Goal: Information Seeking & Learning: Understand process/instructions

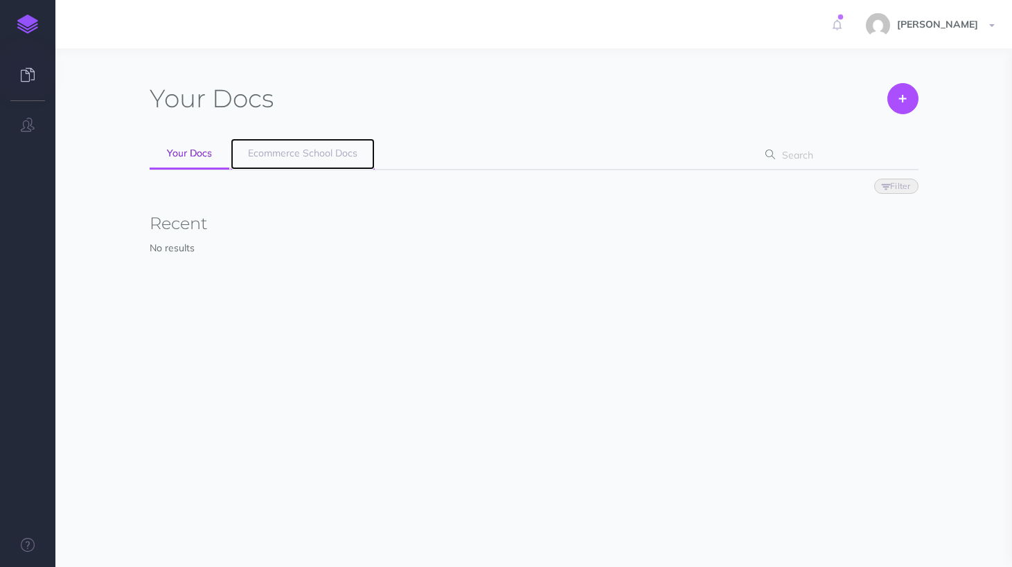
click at [326, 150] on span "Ecommerce School Docs" at bounding box center [302, 153] width 109 height 12
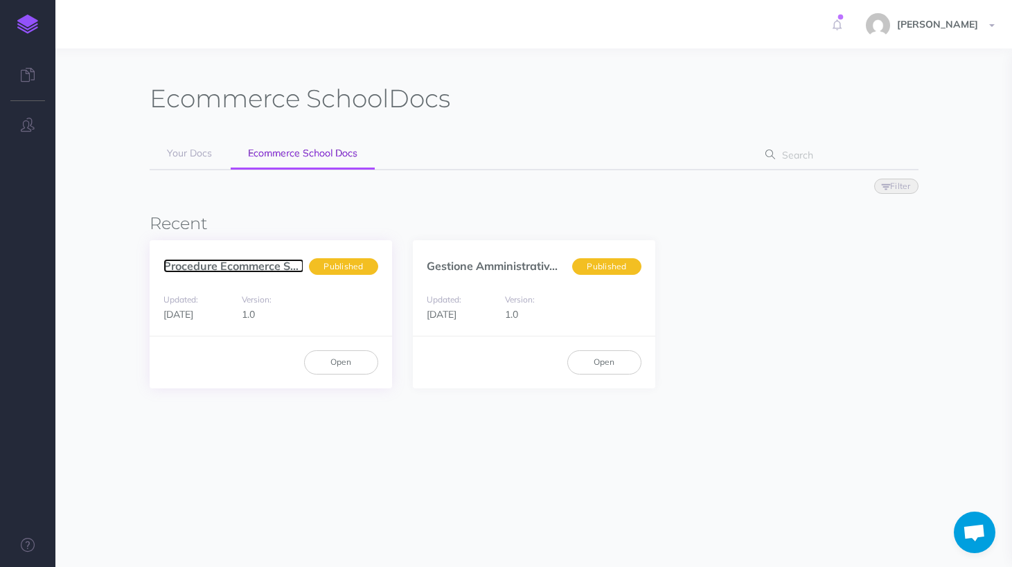
click at [275, 268] on link "Procedure Ecommerce Sc..." at bounding box center [233, 266] width 141 height 14
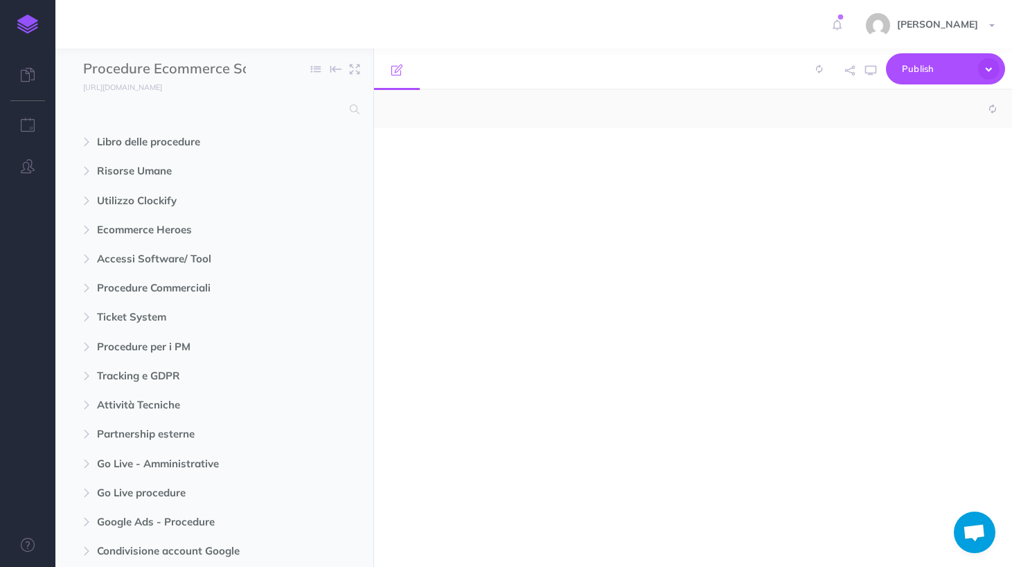
select select "null"
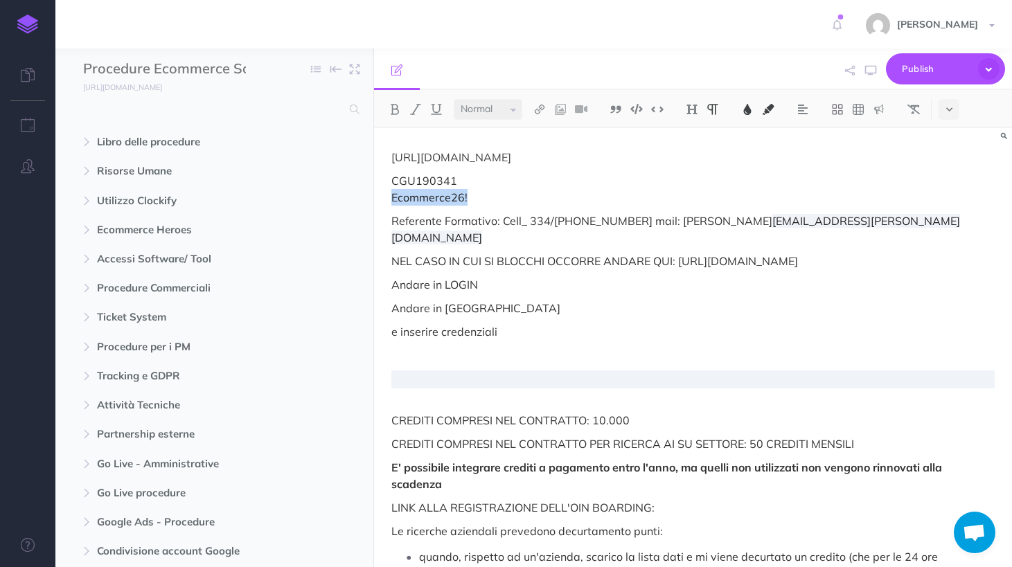
drag, startPoint x: 482, startPoint y: 195, endPoint x: 393, endPoint y: 193, distance: 88.7
click at [393, 193] on p "CGU190341 Ecommerce26!" at bounding box center [692, 188] width 603 height 33
click at [483, 160] on p "[URL][DOMAIN_NAME]" at bounding box center [692, 157] width 603 height 17
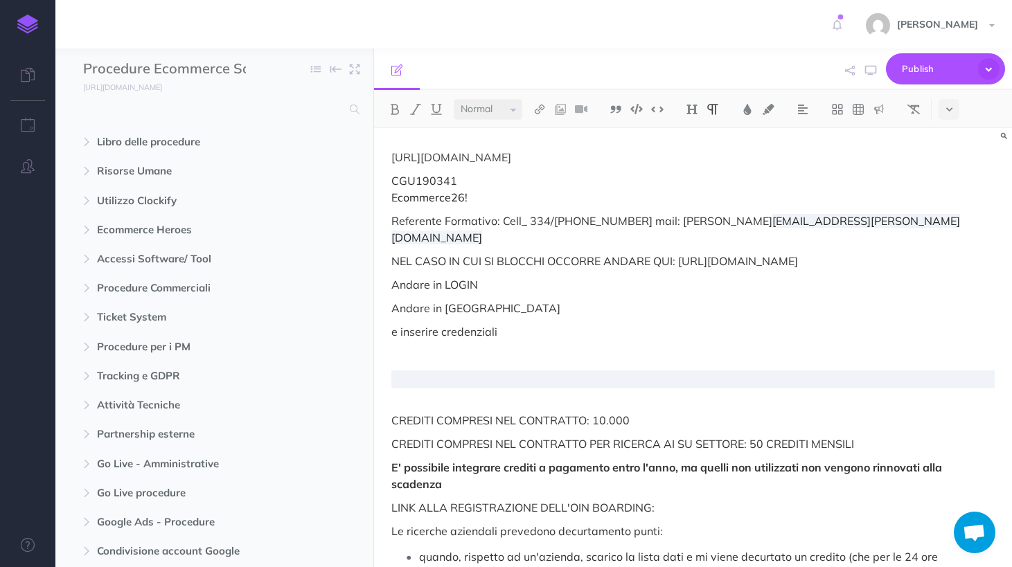
drag, startPoint x: 817, startPoint y: 248, endPoint x: 681, endPoint y: 245, distance: 135.8
click at [681, 253] on p "NEL CASO IN CUI SI BLOCCHI OCCORRE ANDARE QUI: [URL][DOMAIN_NAME]" at bounding box center [692, 261] width 603 height 17
copy p "[URL][DOMAIN_NAME]"
drag, startPoint x: 481, startPoint y: 194, endPoint x: 386, endPoint y: 198, distance: 95.0
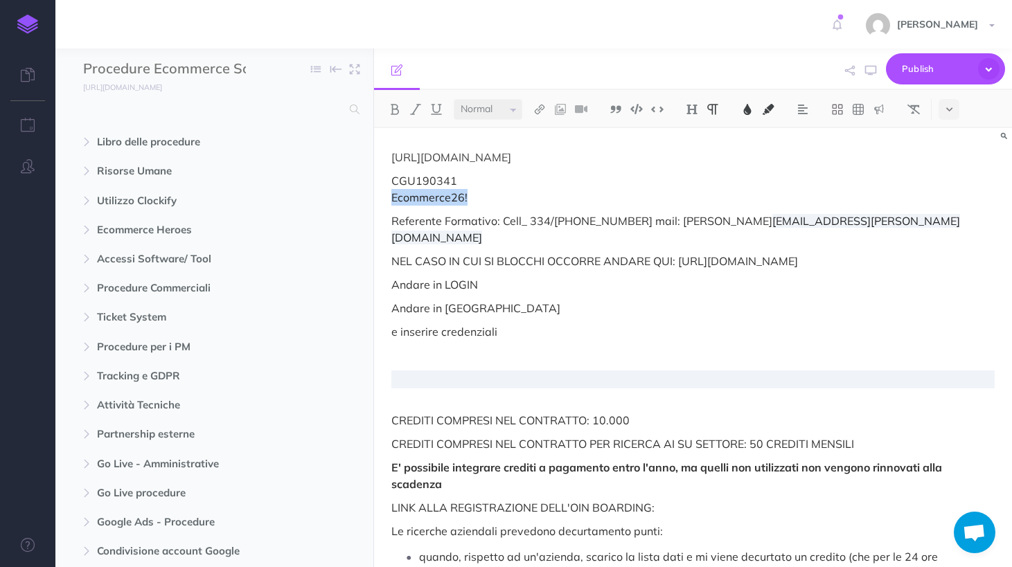
copy span "Ecommerce26!"
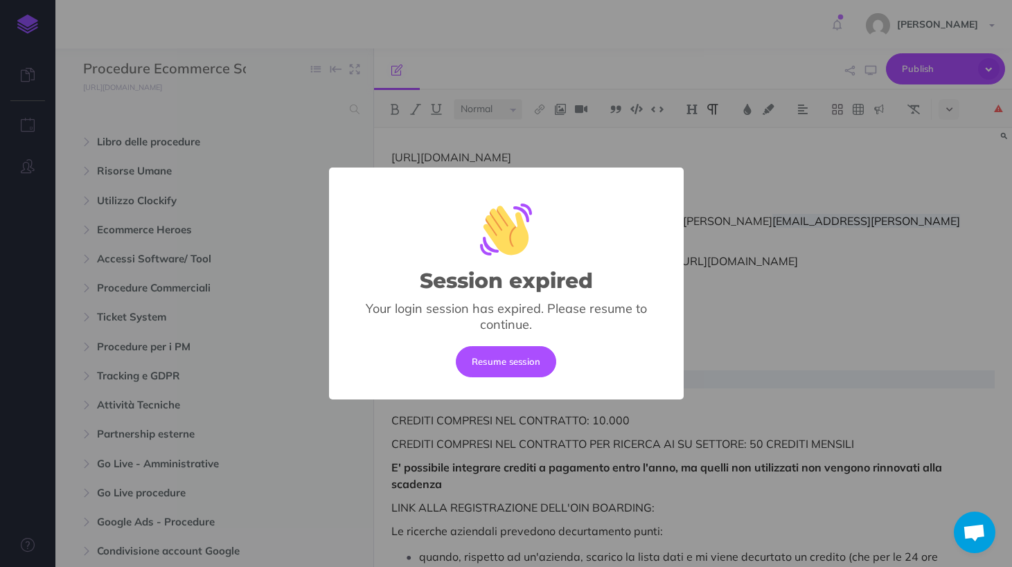
click at [585, 45] on div "Session expired × Your login session has expired. Please resume to continue. Re…" at bounding box center [506, 283] width 1012 height 567
click at [758, 259] on div "Session expired × Your login session has expired. Please resume to continue. Re…" at bounding box center [506, 283] width 1012 height 567
